Goal: Information Seeking & Learning: Check status

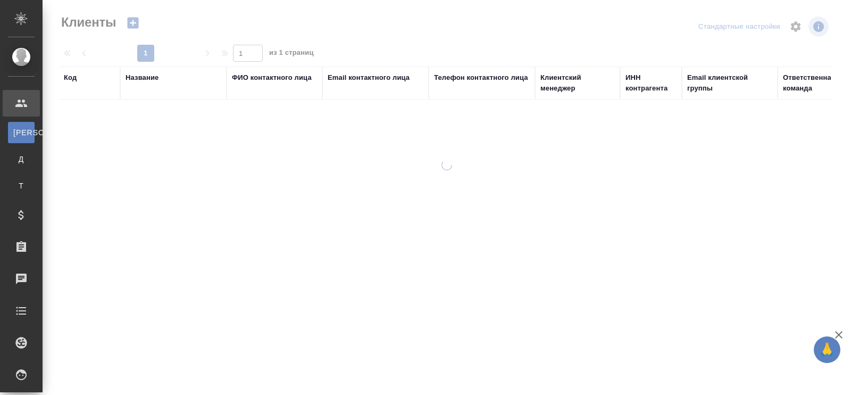
select select "RU"
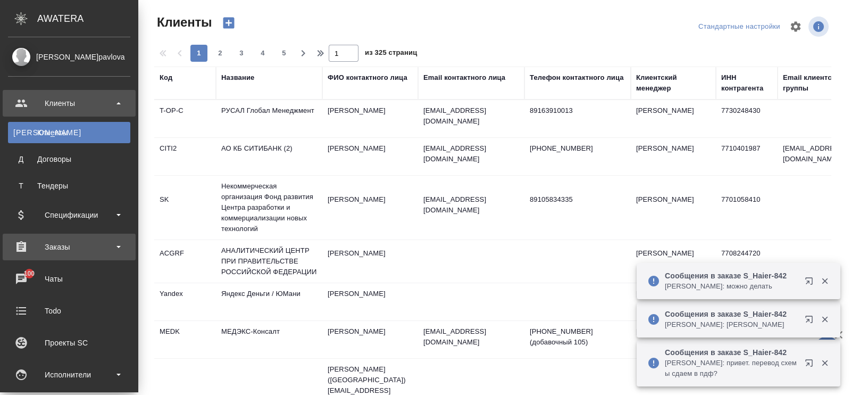
click at [48, 251] on div "Заказы" at bounding box center [69, 247] width 122 height 16
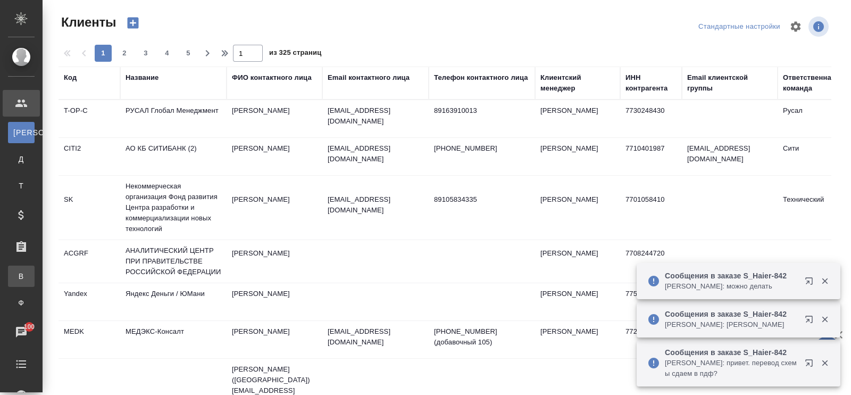
click at [16, 275] on div "Все заказы" at bounding box center [8, 276] width 16 height 11
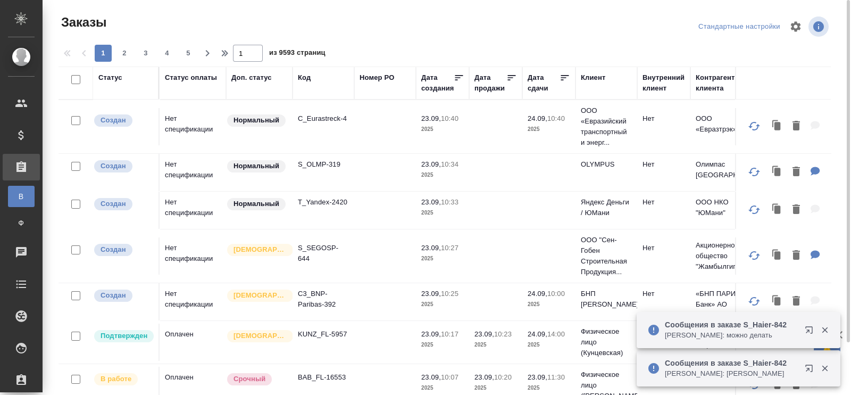
click at [305, 80] on div "Код" at bounding box center [304, 77] width 13 height 11
click at [305, 62] on span "из 9593 страниц" at bounding box center [297, 53] width 56 height 15
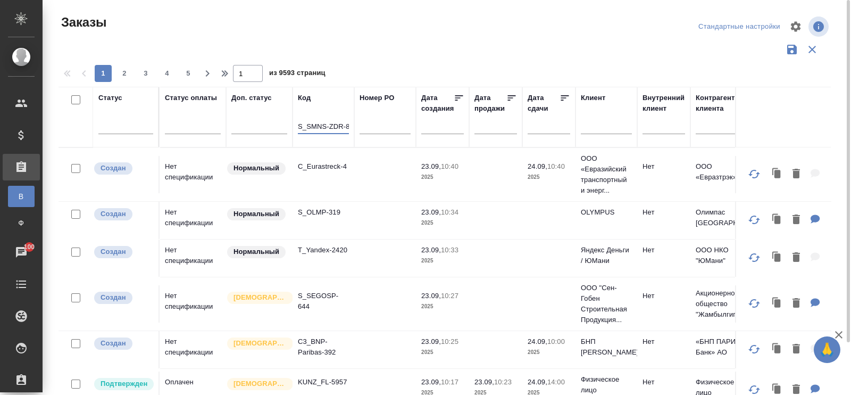
scroll to position [0, 5]
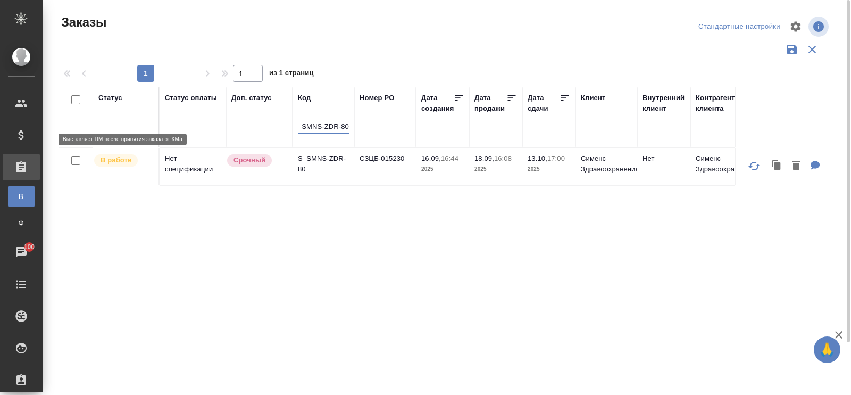
click at [110, 163] on p "В работе" at bounding box center [116, 160] width 31 height 11
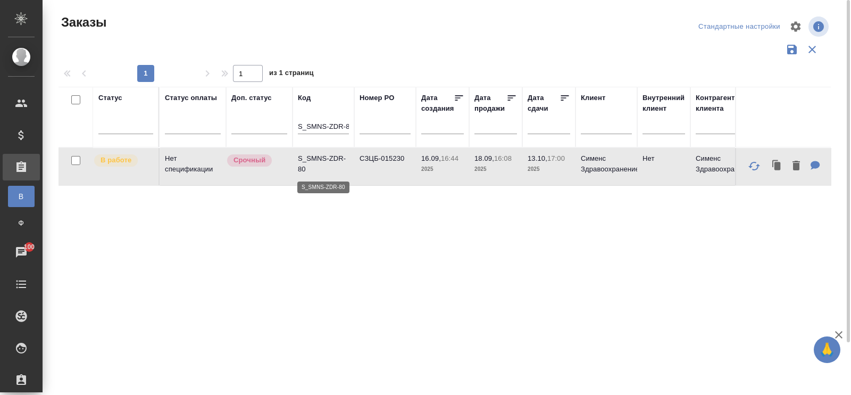
click at [327, 163] on p "S_SMNS-ZDR-80" at bounding box center [323, 163] width 51 height 21
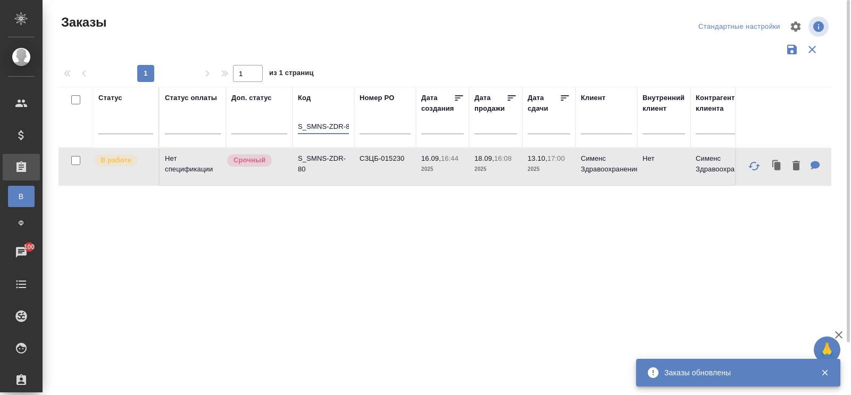
scroll to position [0, 5]
drag, startPoint x: 299, startPoint y: 128, endPoint x: 359, endPoint y: 128, distance: 60.1
paste input "PVX-698"
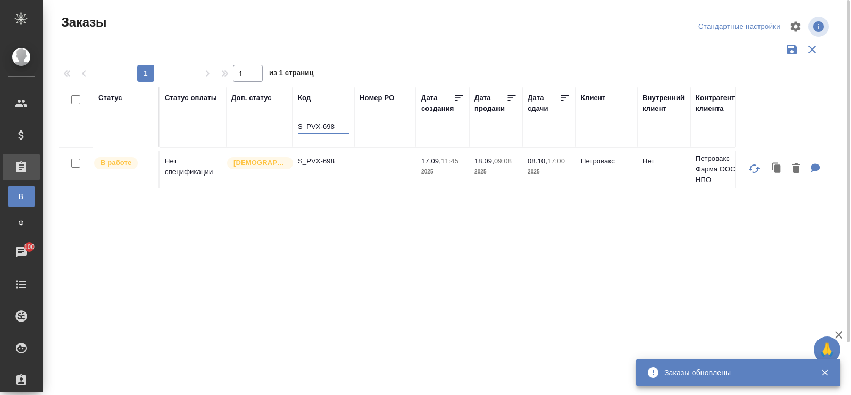
drag, startPoint x: 343, startPoint y: 129, endPoint x: 298, endPoint y: 129, distance: 45.2
click at [298, 129] on input "S_PVX-698" at bounding box center [323, 127] width 51 height 13
paste input "SRVR-68"
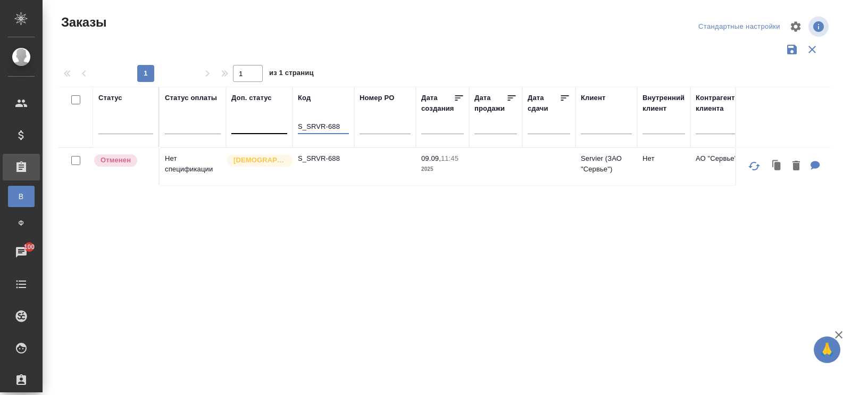
drag, startPoint x: 346, startPoint y: 126, endPoint x: 266, endPoint y: 119, distance: 80.1
paste input "OLMP-317"
type input "S_OLMP-317"
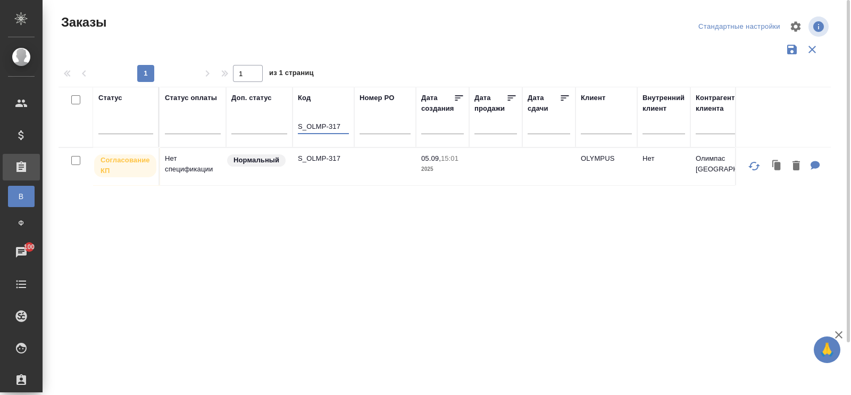
click at [512, 325] on div "Статус Статус оплаты Доп. статус Код S_OLMP-317 Номер PO Дата создания Дата про…" at bounding box center [445, 278] width 773 height 383
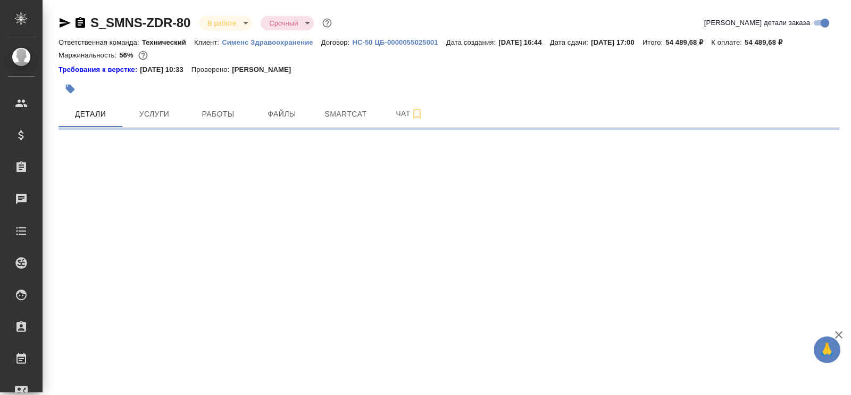
select select "RU"
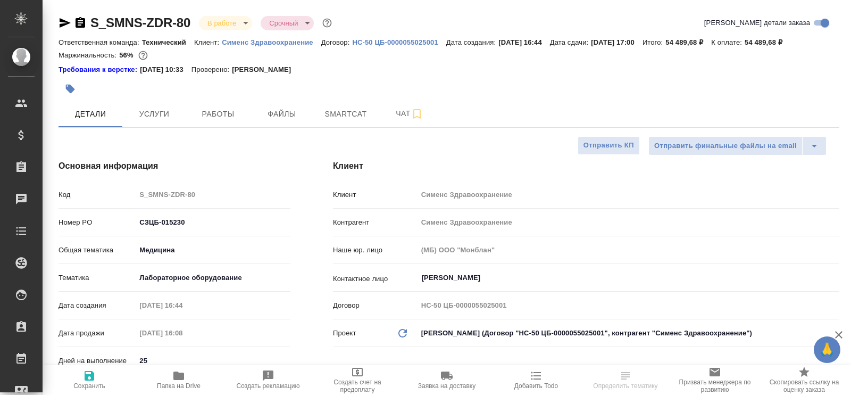
type textarea "x"
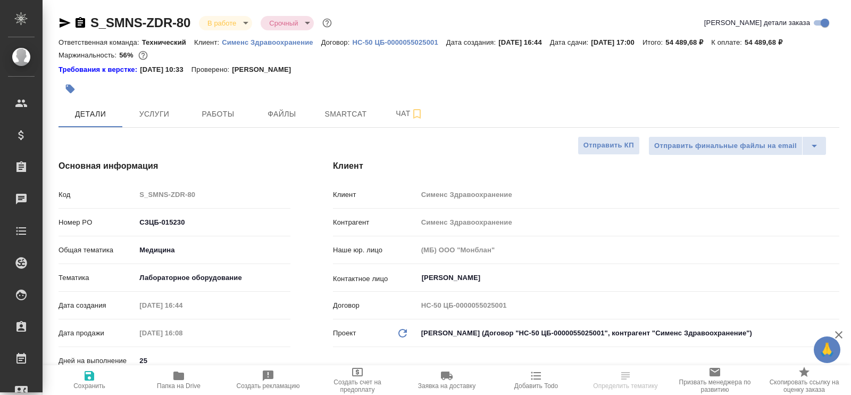
type textarea "x"
drag, startPoint x: 196, startPoint y: 24, endPoint x: 87, endPoint y: 30, distance: 109.3
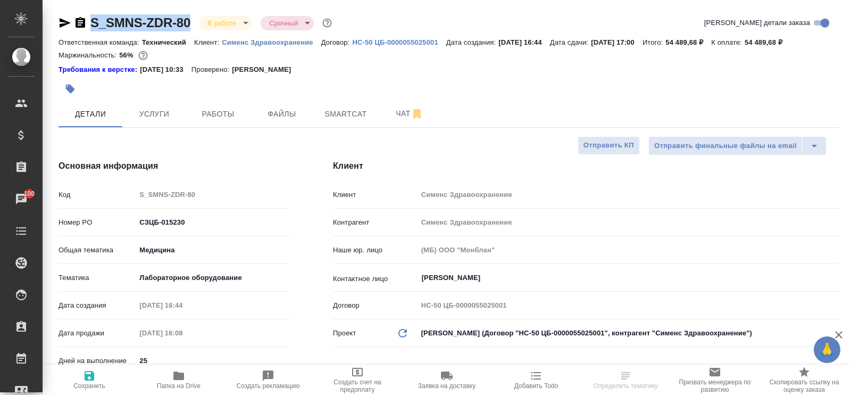
click at [87, 30] on div "S_SMNS-ZDR-80 В работе inProgress Срочный urgent" at bounding box center [197, 22] width 276 height 17
copy link "S_SMNS-ZDR-80"
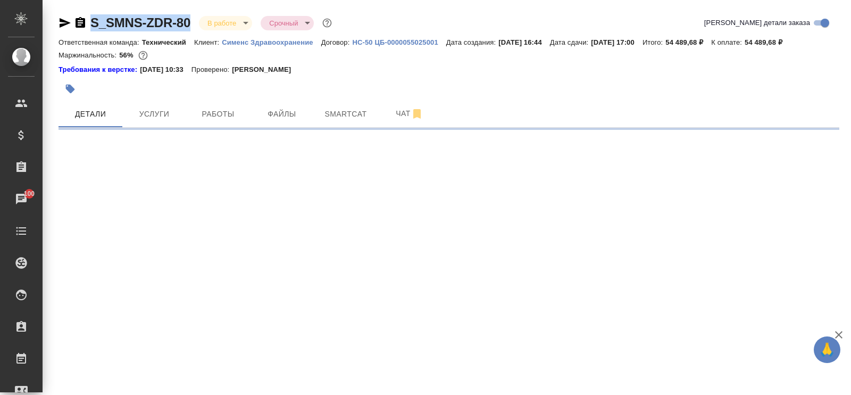
select select "RU"
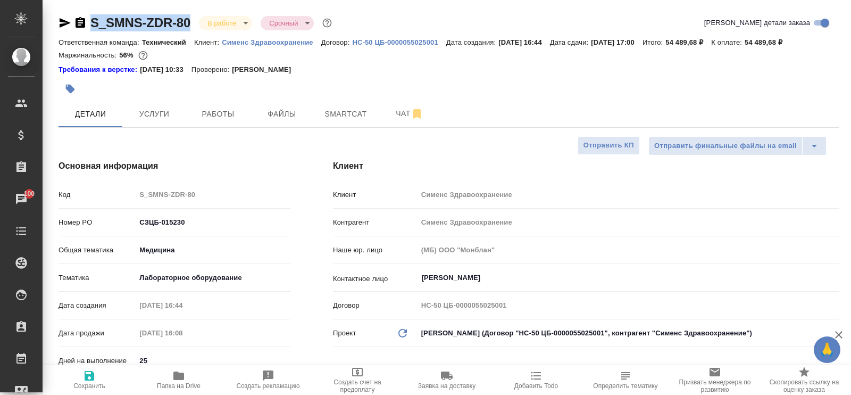
type textarea "x"
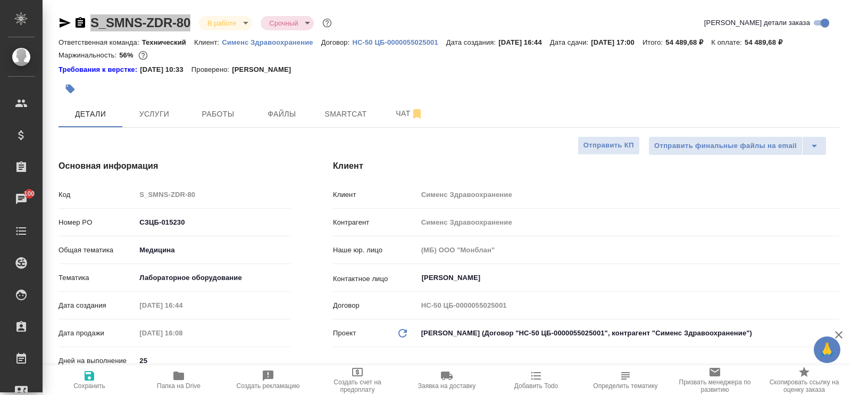
type textarea "x"
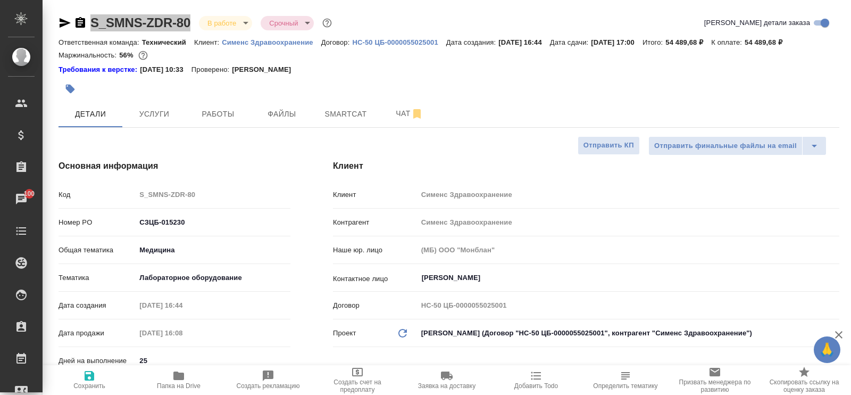
type textarea "x"
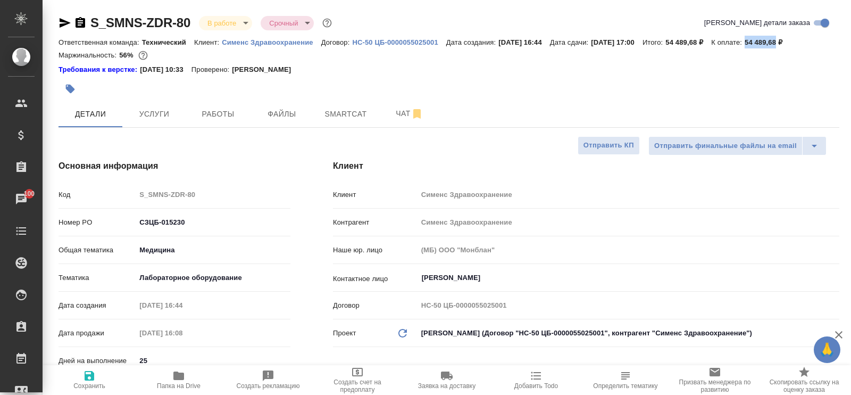
drag, startPoint x: 772, startPoint y: 44, endPoint x: 804, endPoint y: 44, distance: 32.5
click at [804, 44] on div "Ответственная команда: Технический Клиент: Сименс Здравоохранение Договор: HC-5…" at bounding box center [449, 42] width 781 height 13
copy p "54 489,68"
type textarea "x"
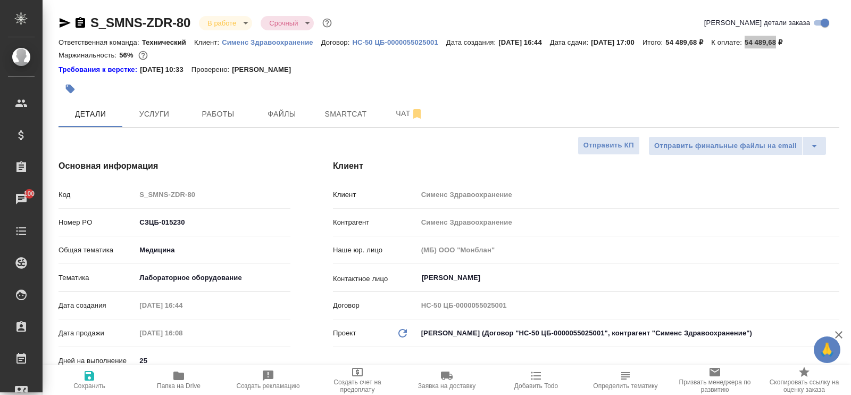
type textarea "x"
